Goal: Check status: Check status

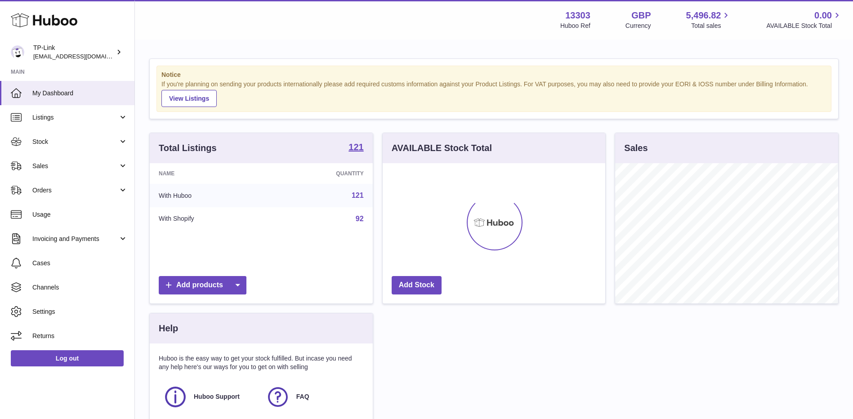
scroll to position [140, 223]
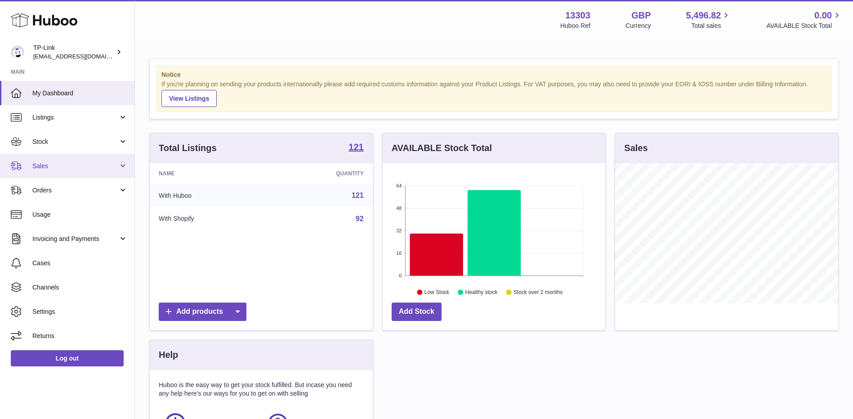
click at [46, 168] on span "Sales" at bounding box center [75, 166] width 86 height 9
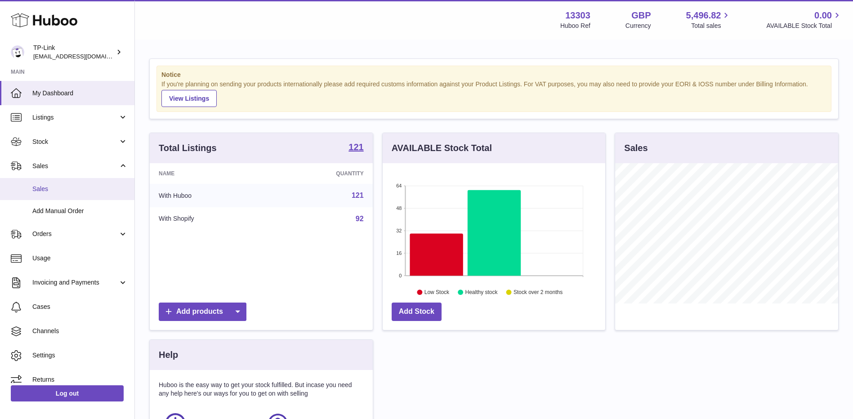
click at [45, 188] on span "Sales" at bounding box center [79, 189] width 95 height 9
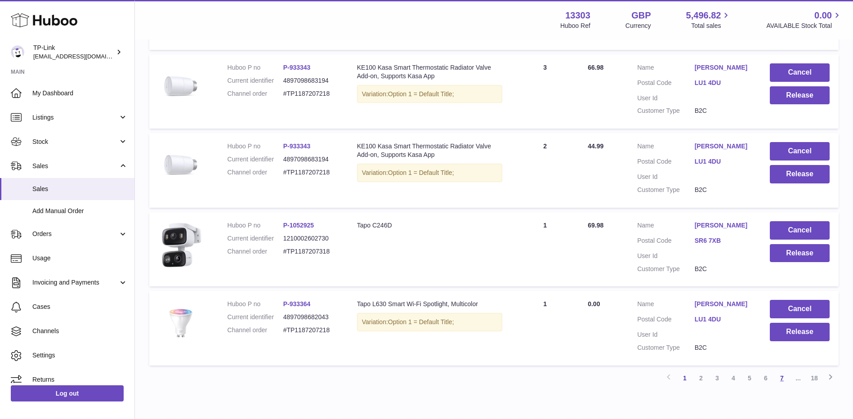
click at [783, 380] on link "7" at bounding box center [782, 378] width 16 height 16
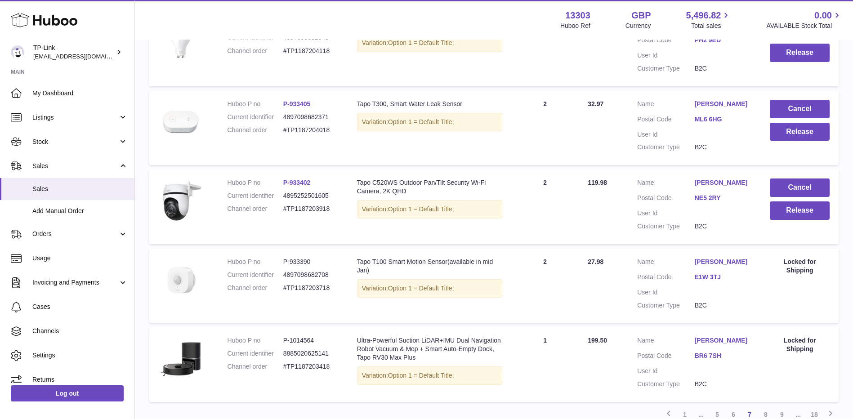
scroll to position [654, 0]
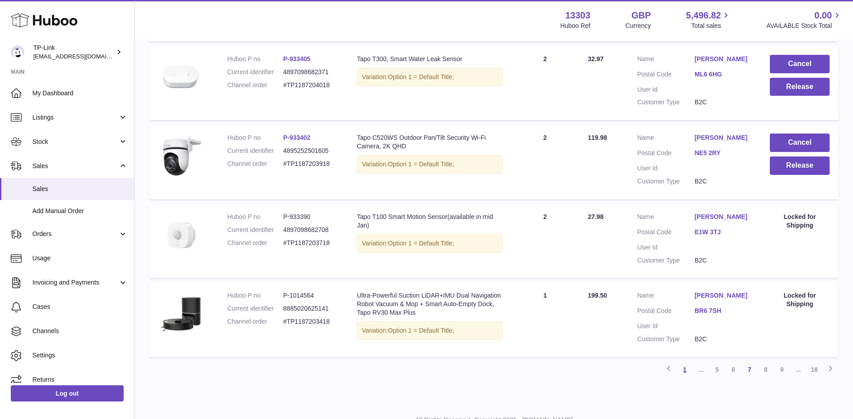
click at [684, 378] on link "1" at bounding box center [685, 370] width 16 height 16
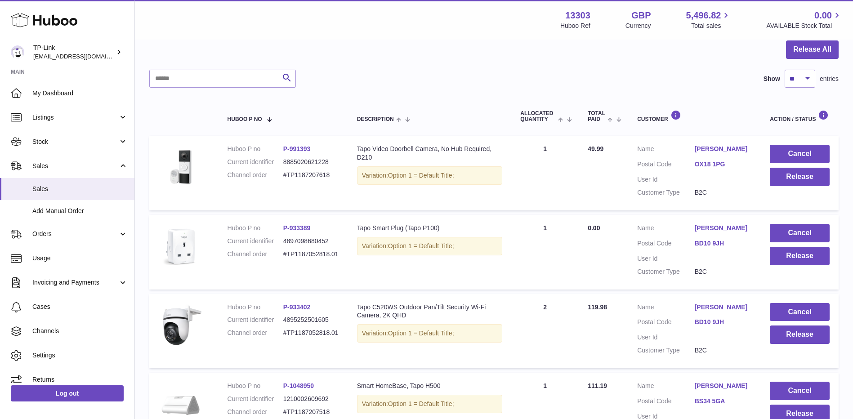
scroll to position [45, 0]
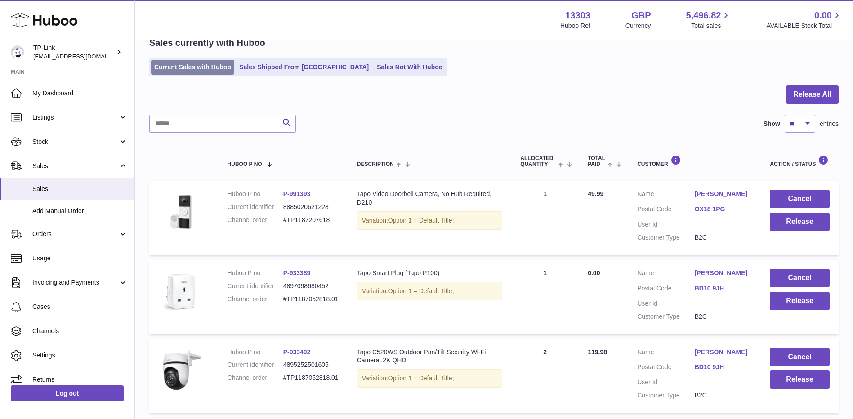
click at [194, 66] on link "Current Sales with Huboo" at bounding box center [192, 67] width 83 height 15
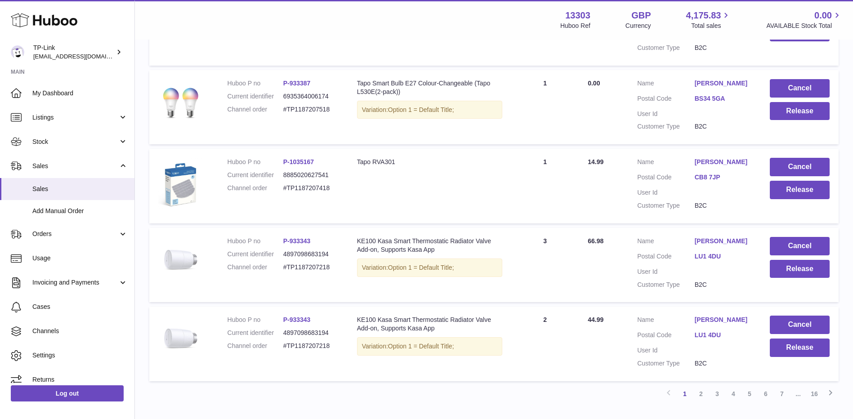
scroll to position [690, 0]
